Goal: Transaction & Acquisition: Subscribe to service/newsletter

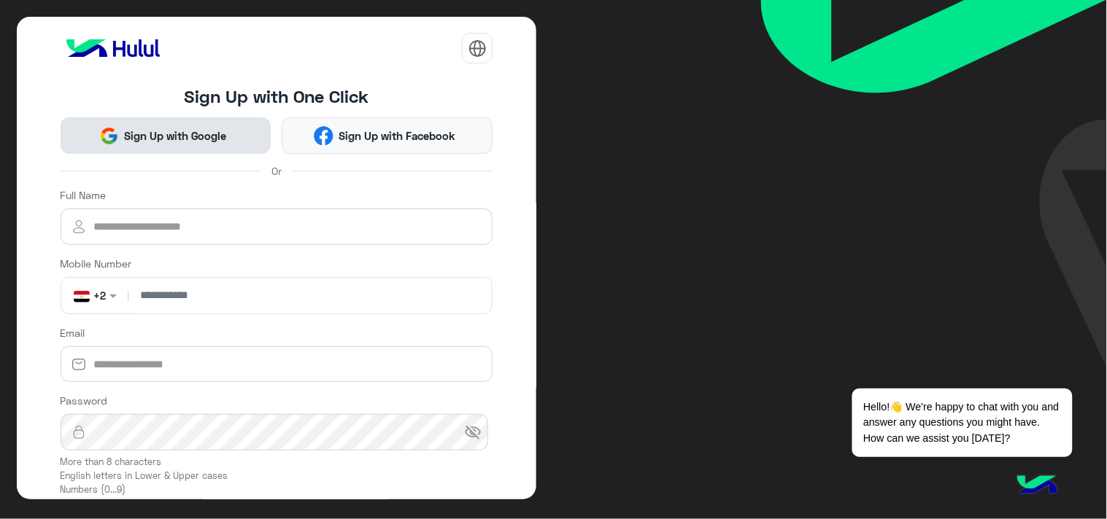
click at [201, 130] on span "Sign Up with Google" at bounding box center [175, 136] width 113 height 17
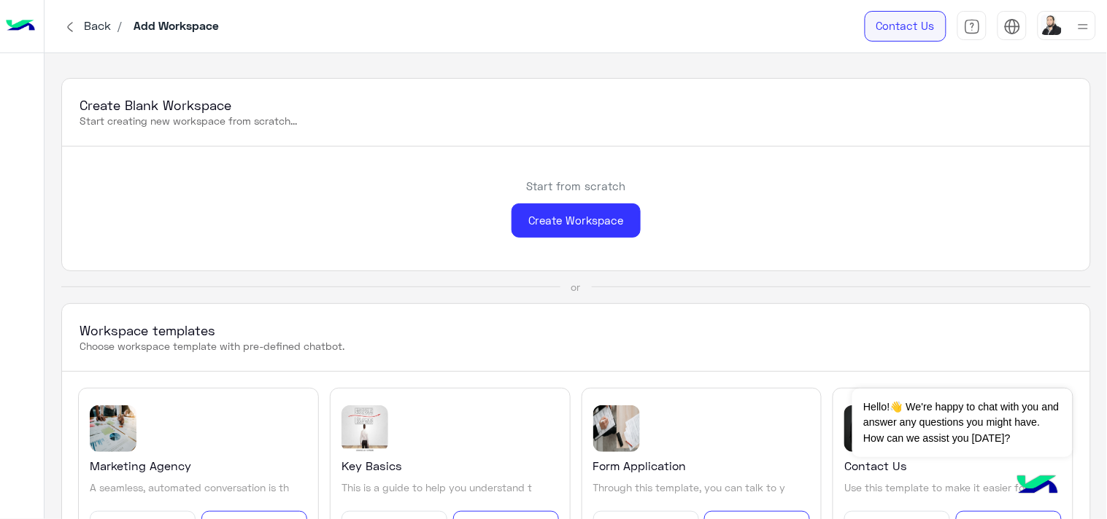
click at [911, 28] on link "Contact Us" at bounding box center [906, 26] width 82 height 31
